Goal: Find specific page/section: Find specific page/section

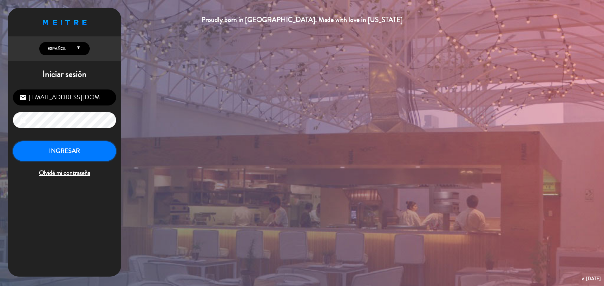
click at [58, 158] on button "INGRESAR" at bounding box center [64, 151] width 103 height 20
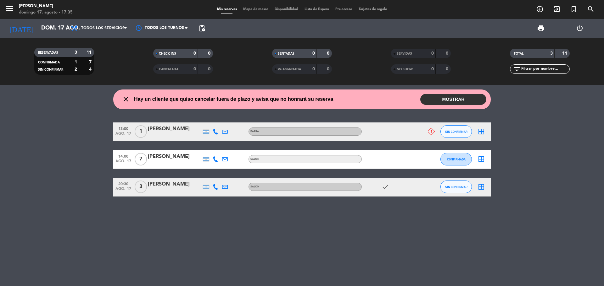
click at [8, 3] on span "menu" at bounding box center [12, 9] width 14 height 15
click at [9, 10] on icon "menu" at bounding box center [9, 8] width 9 height 9
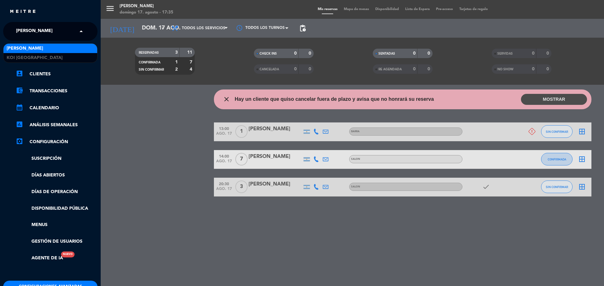
click at [79, 31] on span at bounding box center [82, 31] width 11 height 13
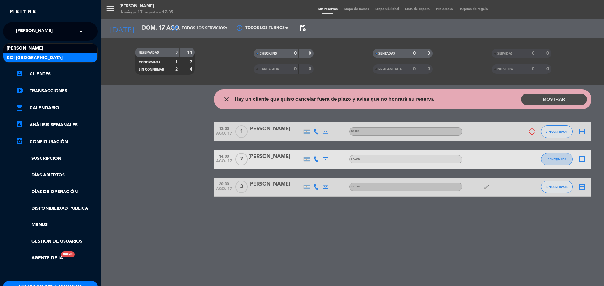
click at [71, 56] on div "KOI [GEOGRAPHIC_DATA]" at bounding box center [50, 57] width 94 height 9
